Goal: Register for event/course

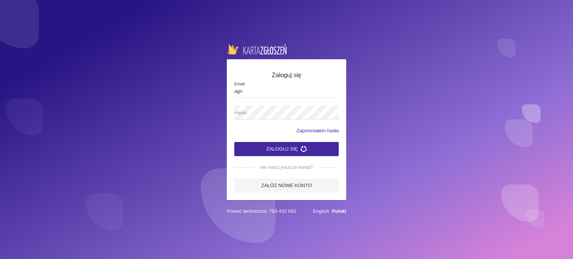
type input "[EMAIL_ADDRESS][DOMAIN_NAME]"
click at [265, 112] on span "Hasło" at bounding box center [282, 112] width 97 height 7
click at [234, 142] on button "Zaloguj się" at bounding box center [286, 149] width 104 height 14
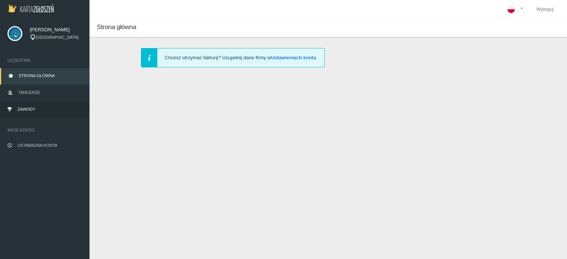
click at [41, 111] on link "Zawody" at bounding box center [44, 110] width 89 height 16
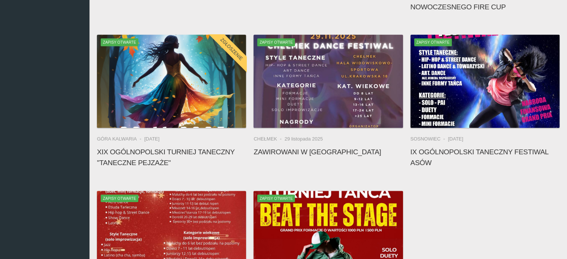
scroll to position [349, 0]
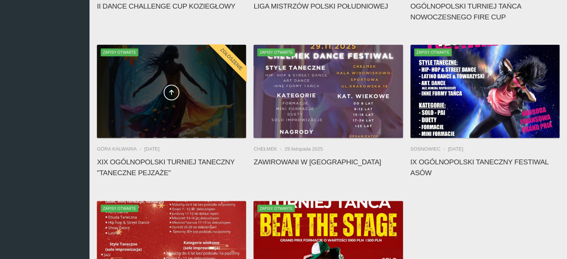
click at [200, 70] on div at bounding box center [171, 91] width 149 height 93
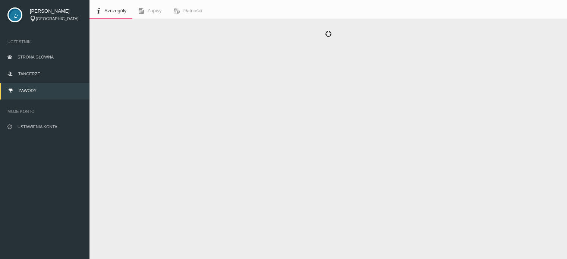
scroll to position [19, 0]
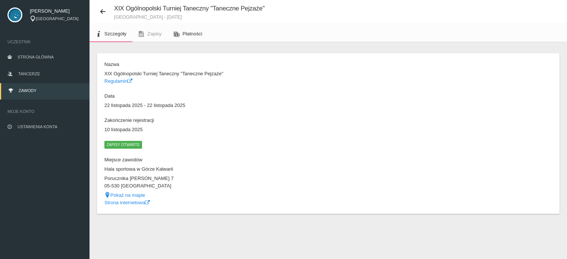
click at [192, 32] on span "Płatności" at bounding box center [193, 34] width 20 height 6
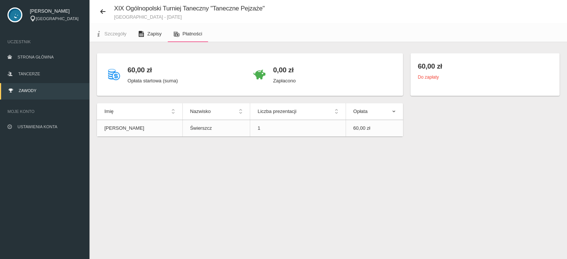
click at [151, 32] on span "Zapisy" at bounding box center [154, 34] width 14 height 6
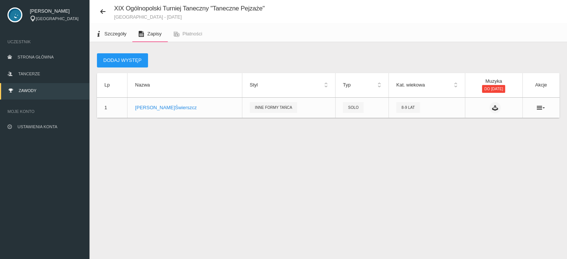
click at [114, 34] on span "Szczegóły" at bounding box center [115, 34] width 22 height 6
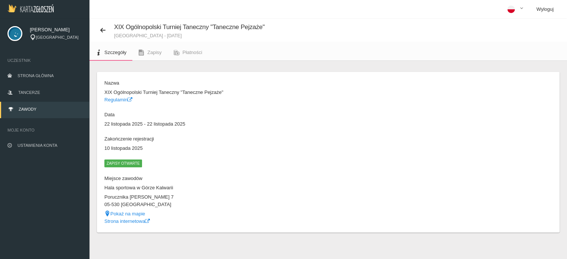
click at [551, 14] on link "Wyloguj" at bounding box center [544, 9] width 29 height 19
